Goal: Task Accomplishment & Management: Complete application form

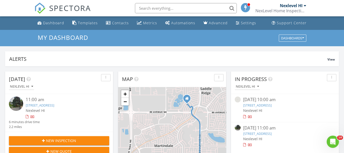
click at [66, 138] on span "New Inspection" at bounding box center [61, 140] width 30 height 5
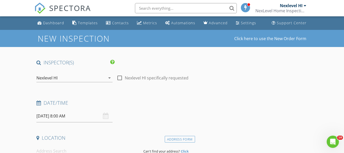
click at [74, 117] on input "[DATE] 8:00 AM" at bounding box center [74, 116] width 76 height 12
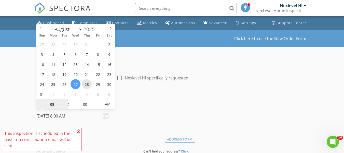
type input "[DATE] 8:00 AM"
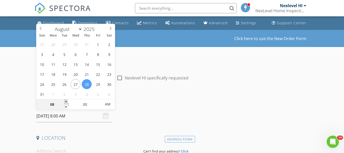
type input "09"
type input "[DATE] 9:00 AM"
click at [66, 100] on span at bounding box center [66, 101] width 4 height 5
type input "10"
type input "[DATE] 10:00 AM"
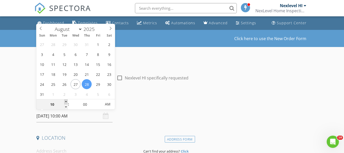
click at [66, 100] on span at bounding box center [66, 101] width 4 height 5
type input "11"
type input "[DATE] 11:00 AM"
click at [66, 100] on span at bounding box center [66, 101] width 4 height 5
click at [146, 108] on div "Date/Time" at bounding box center [114, 104] width 161 height 10
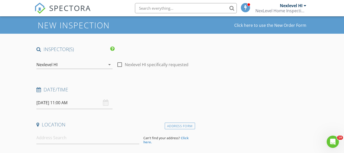
scroll to position [25, 0]
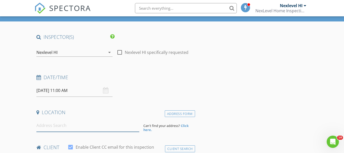
click at [70, 128] on input at bounding box center [87, 125] width 103 height 12
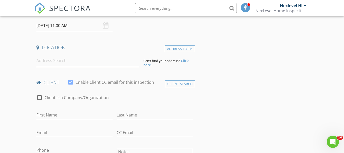
scroll to position [102, 0]
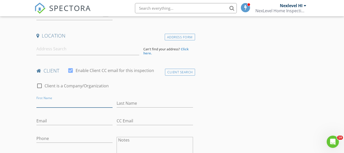
click at [60, 104] on input "First Name" at bounding box center [74, 103] width 76 height 8
type input "[PERSON_NAME]"
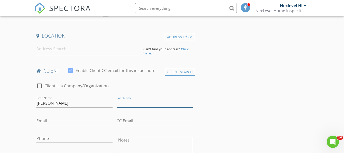
click at [125, 105] on input "Last Name" at bounding box center [155, 103] width 76 height 8
type input "[PERSON_NAME]"
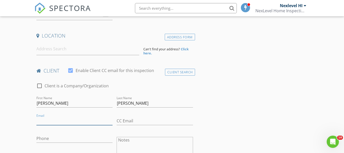
click at [56, 118] on input "Email" at bounding box center [74, 120] width 76 height 8
type input "[EMAIL_ADDRESS][DOMAIN_NAME]"
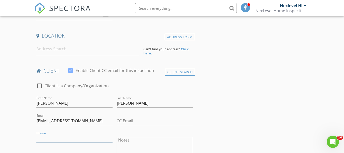
click at [39, 137] on input "Phone" at bounding box center [74, 138] width 76 height 8
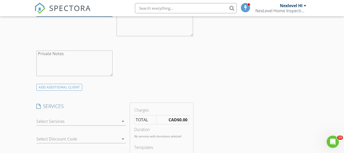
scroll to position [229, 0]
type input "[PHONE_NUMBER]"
click at [76, 121] on div at bounding box center [77, 119] width 83 height 8
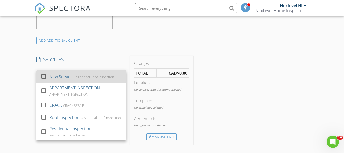
scroll to position [280, 0]
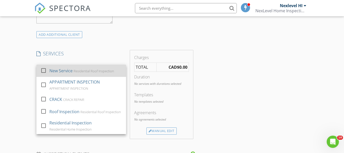
click at [76, 123] on div "Residential Inspection" at bounding box center [70, 123] width 42 height 6
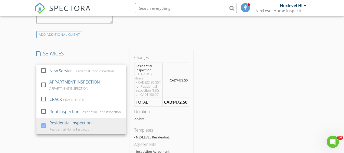
click at [96, 139] on div "SERVICES check_box_outline_blank New Service Residential Roof Inspection check_…" at bounding box center [81, 108] width 94 height 116
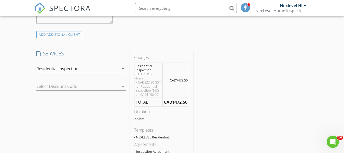
click at [118, 84] on div at bounding box center [116, 86] width 6 height 6
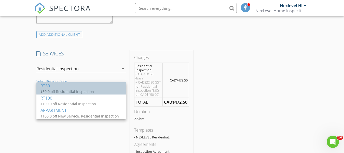
click at [99, 88] on div "RT50" at bounding box center [82, 86] width 82 height 6
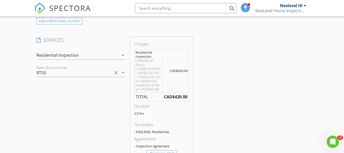
scroll to position [306, 0]
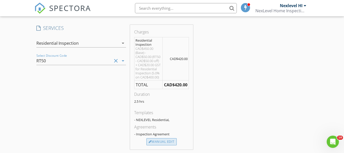
click at [164, 140] on div "Manual Edit" at bounding box center [162, 141] width 30 height 7
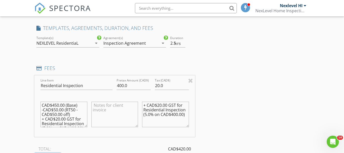
click at [112, 107] on textarea at bounding box center [114, 113] width 47 height 25
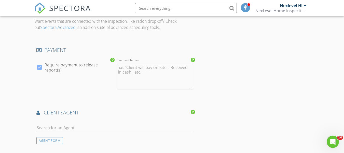
scroll to position [510, 0]
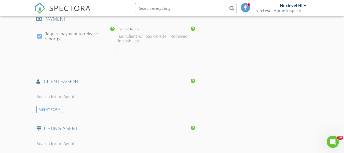
type textarea "Realtor referral discount is applied to inspection fee"
click at [87, 96] on input "text" at bounding box center [114, 96] width 156 height 8
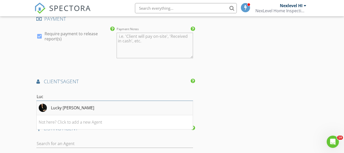
type input "Luc"
click at [53, 109] on div "Lucky [PERSON_NAME]" at bounding box center [72, 107] width 43 height 6
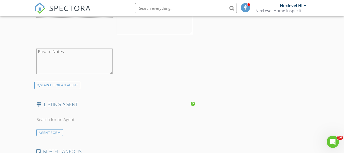
scroll to position [688, 0]
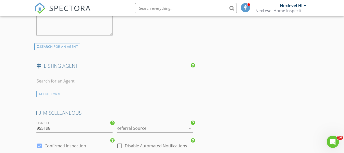
click at [139, 129] on div at bounding box center [148, 128] width 62 height 8
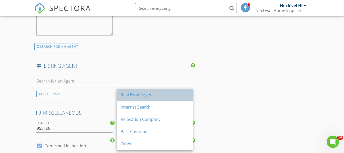
click at [142, 96] on div "Real Estate Agent" at bounding box center [155, 94] width 68 height 6
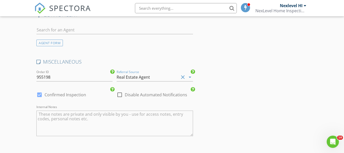
scroll to position [790, 0]
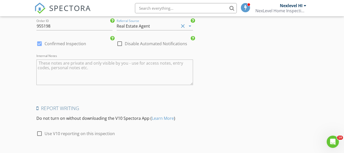
click at [39, 134] on div at bounding box center [39, 133] width 9 height 9
checkbox input "true"
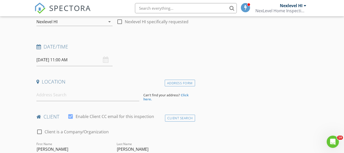
scroll to position [51, 0]
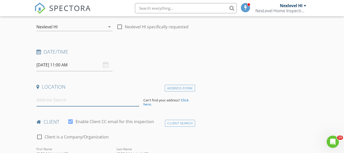
click at [66, 101] on input at bounding box center [87, 100] width 103 height 12
